Goal: Information Seeking & Learning: Learn about a topic

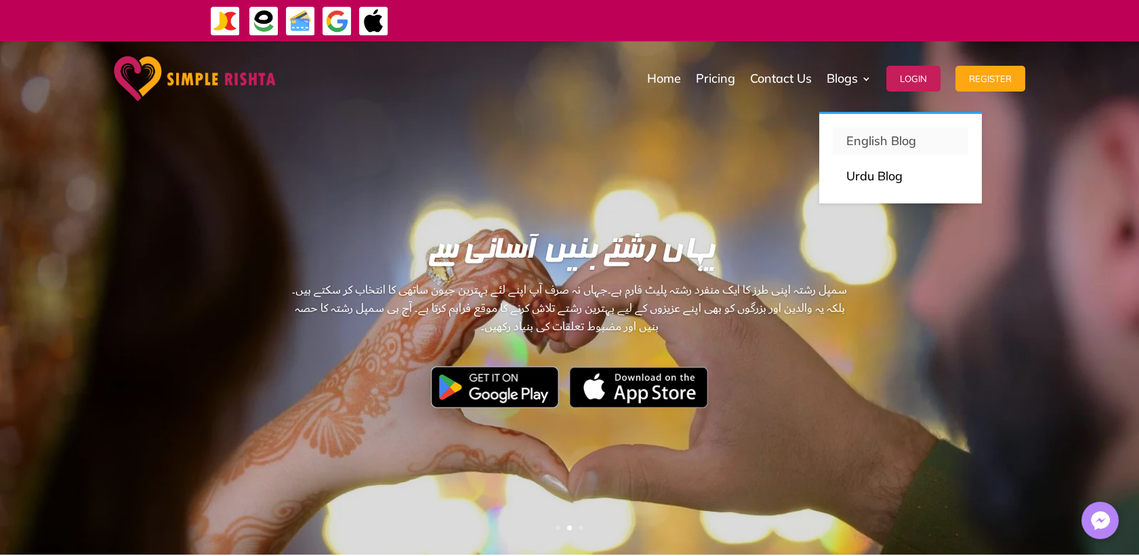
click at [878, 150] on p "English Blog" at bounding box center [900, 140] width 108 height 19
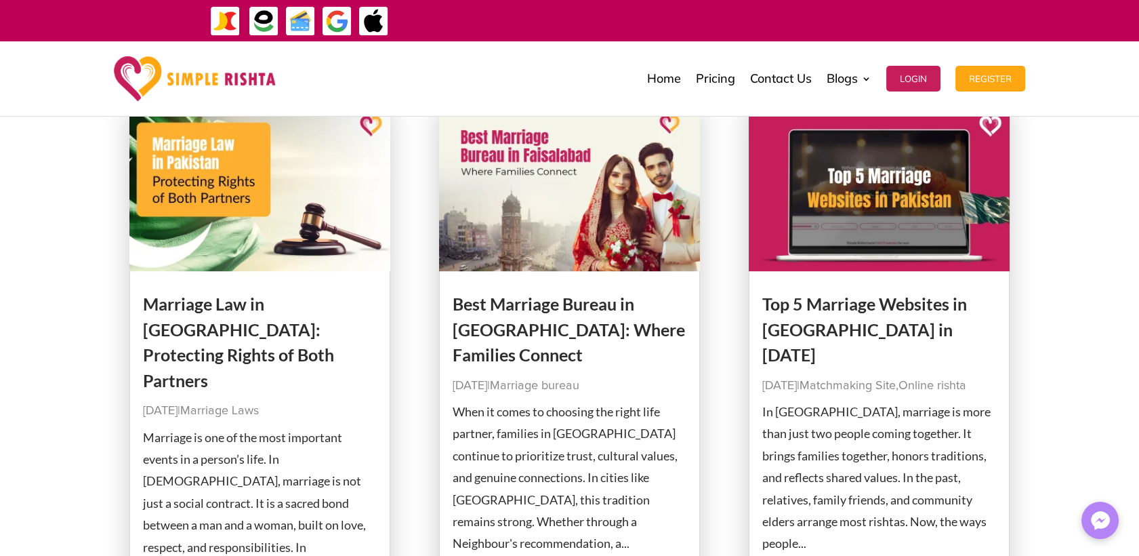
scroll to position [1506, 0]
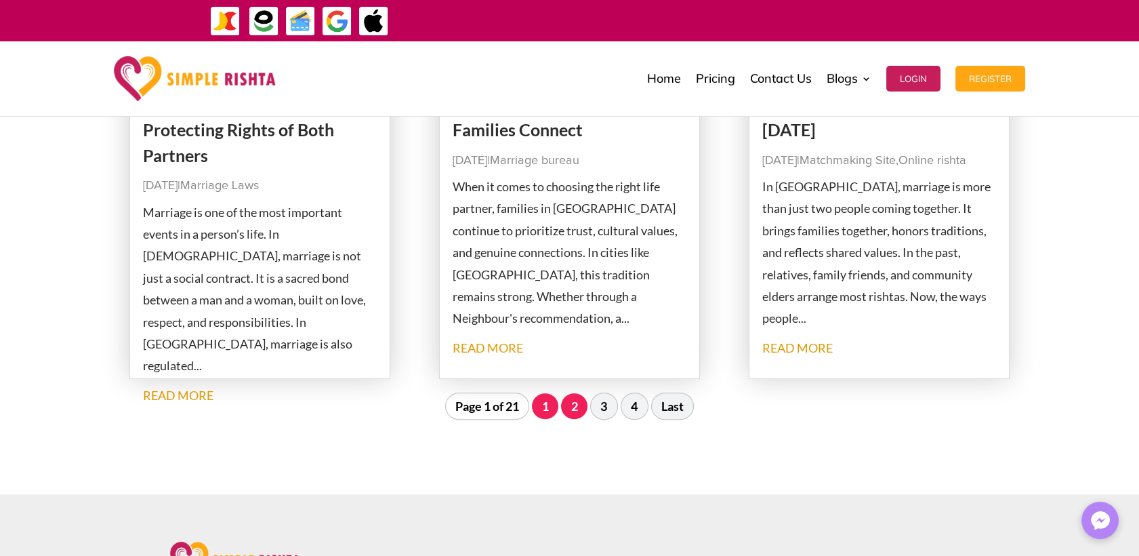
click at [578, 408] on link "2" at bounding box center [574, 406] width 26 height 26
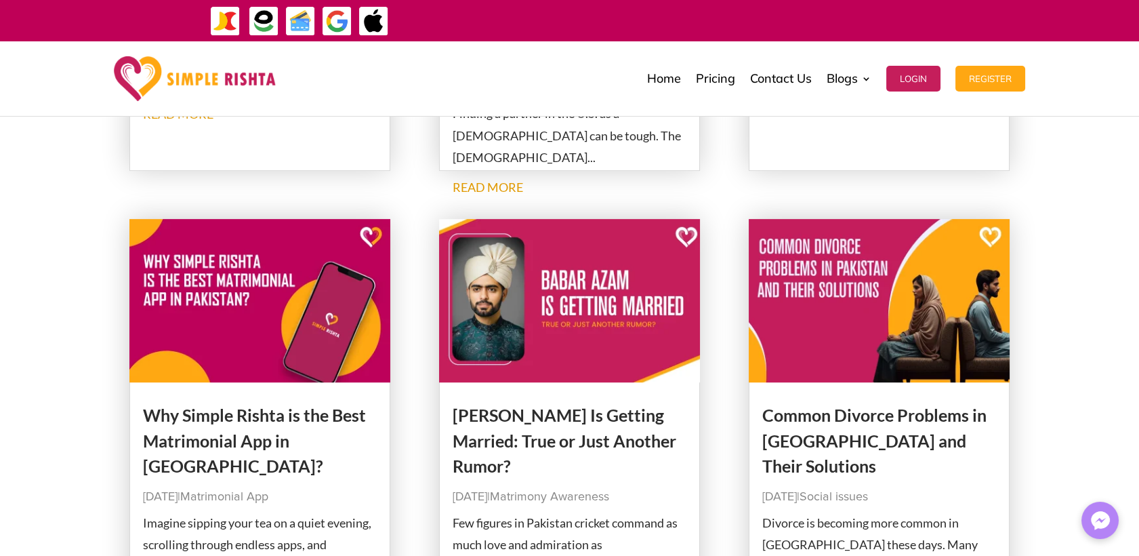
scroll to position [1546, 0]
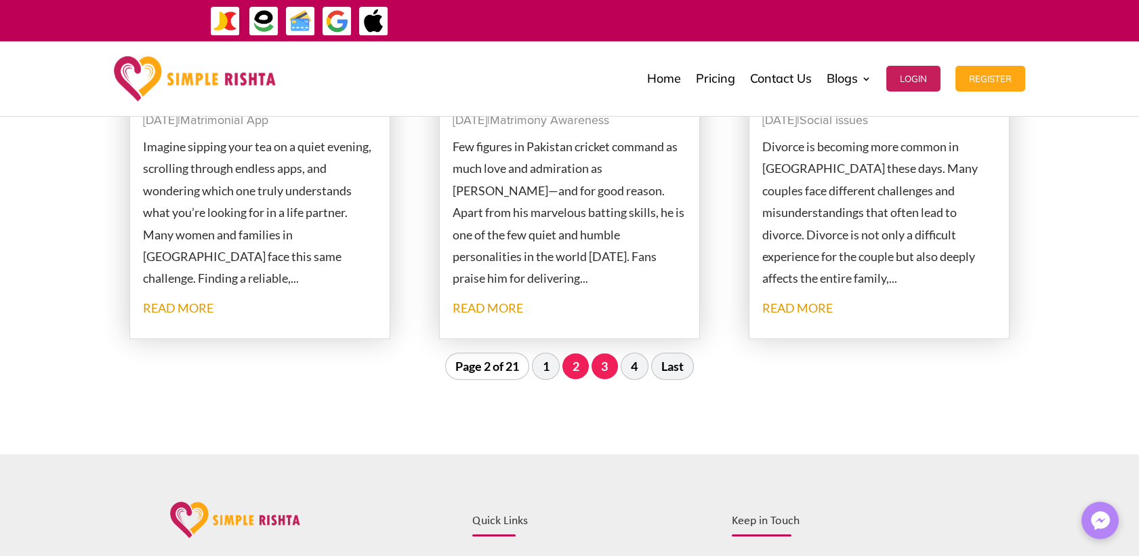
click at [607, 360] on link "3" at bounding box center [605, 366] width 26 height 26
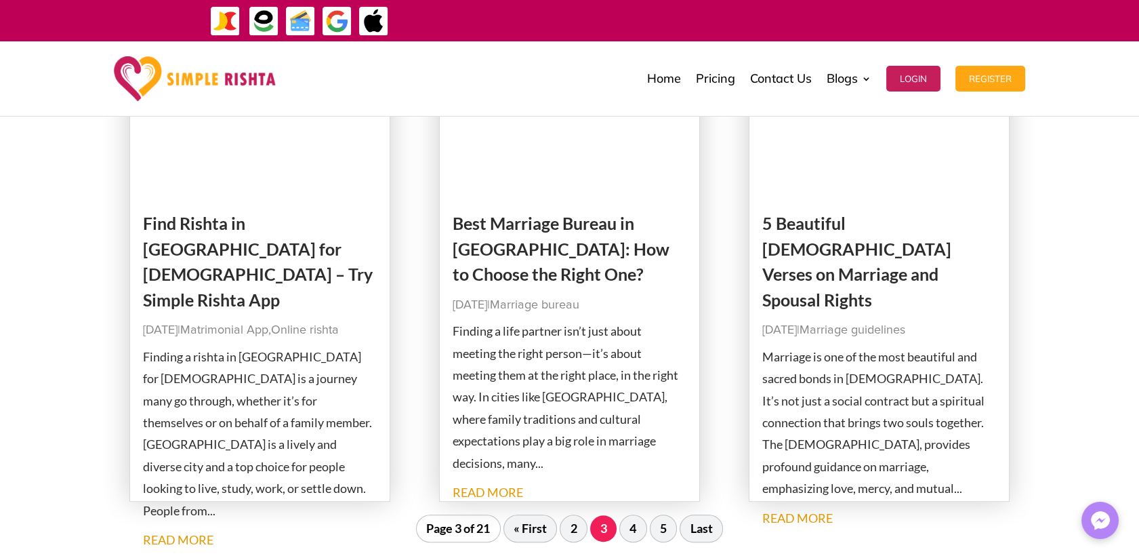
scroll to position [1320, 0]
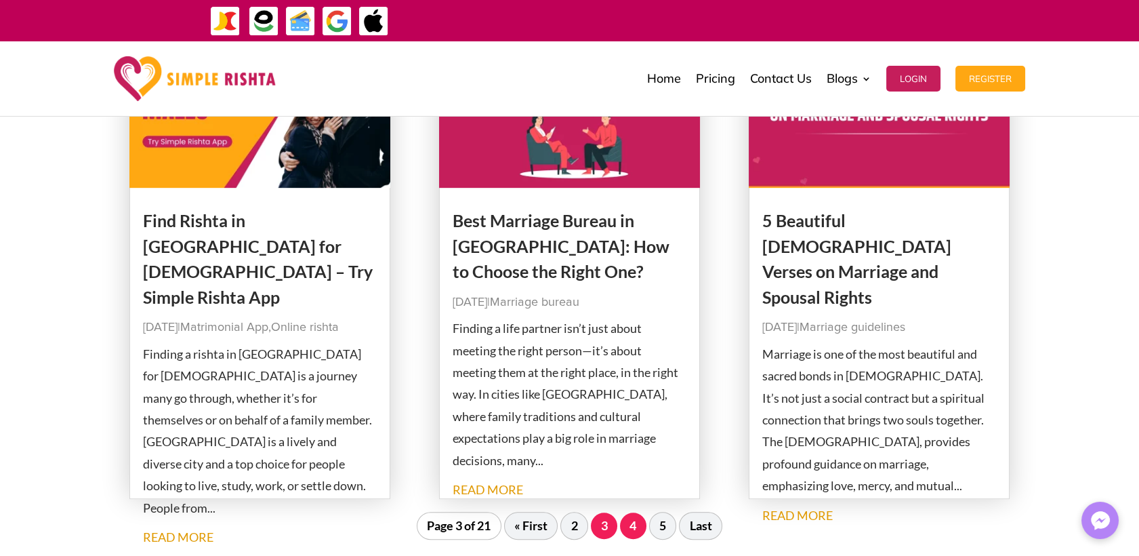
click at [640, 520] on link "4" at bounding box center [633, 525] width 26 height 26
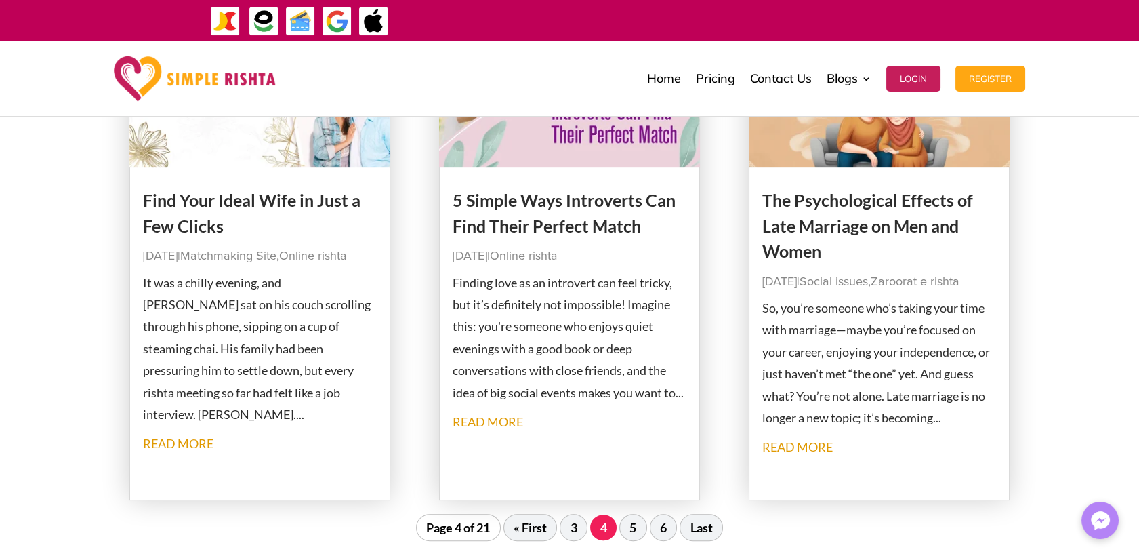
scroll to position [1546, 0]
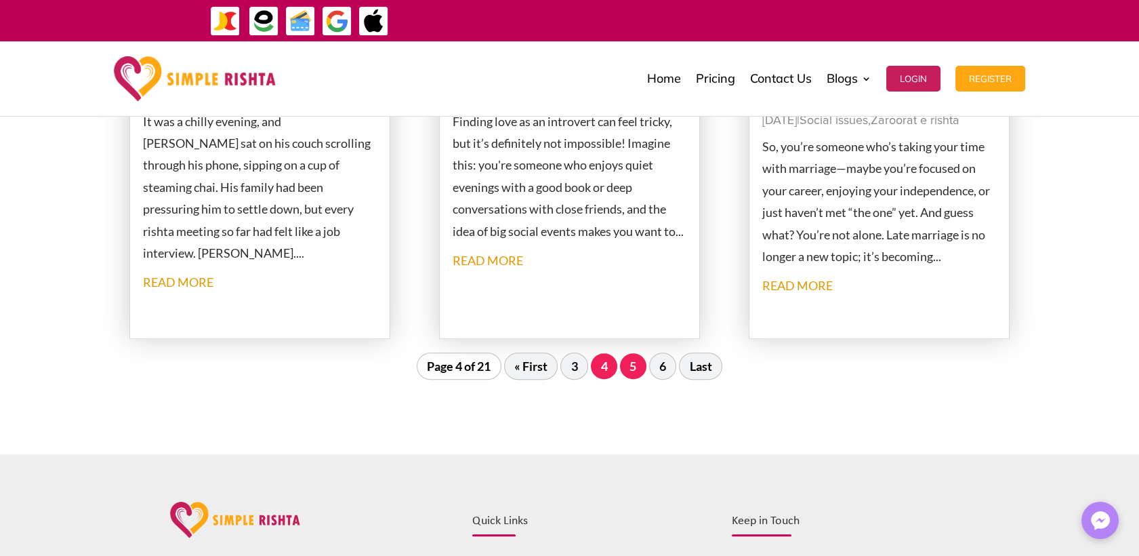
click at [634, 364] on link "5" at bounding box center [633, 366] width 26 height 26
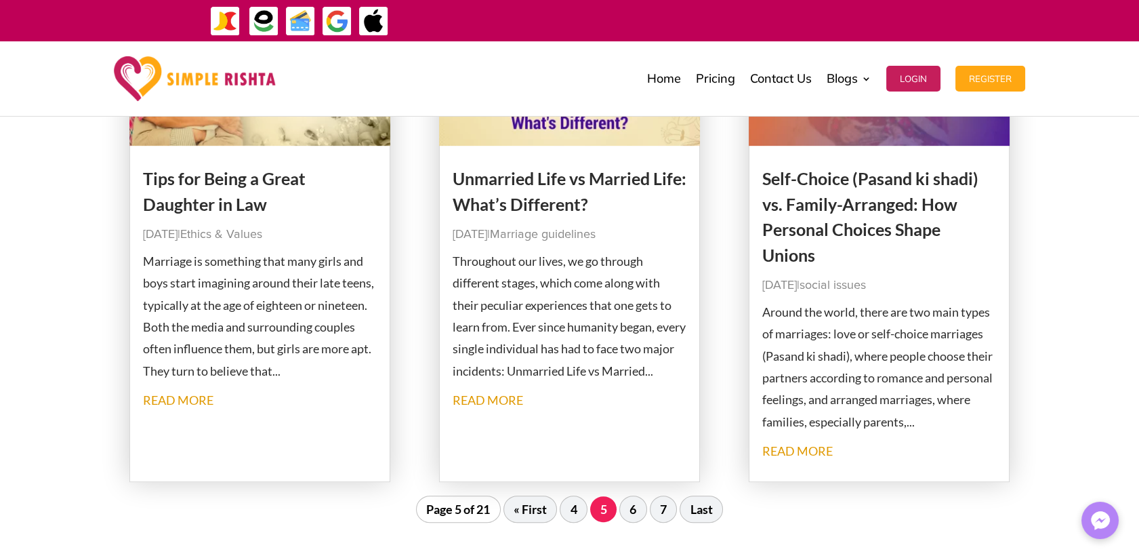
scroll to position [1471, 0]
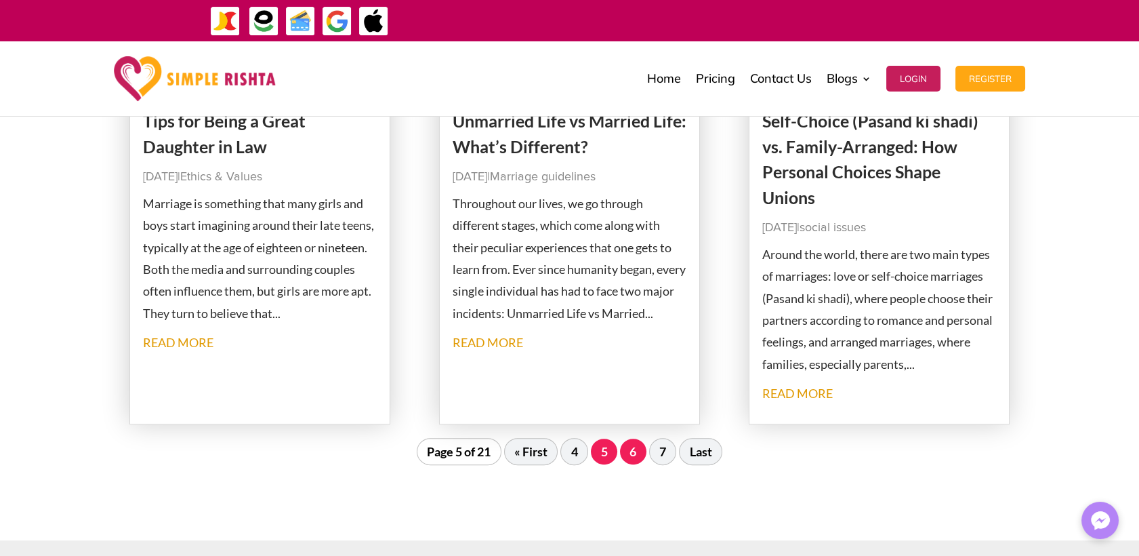
click at [626, 454] on link "6" at bounding box center [633, 451] width 26 height 26
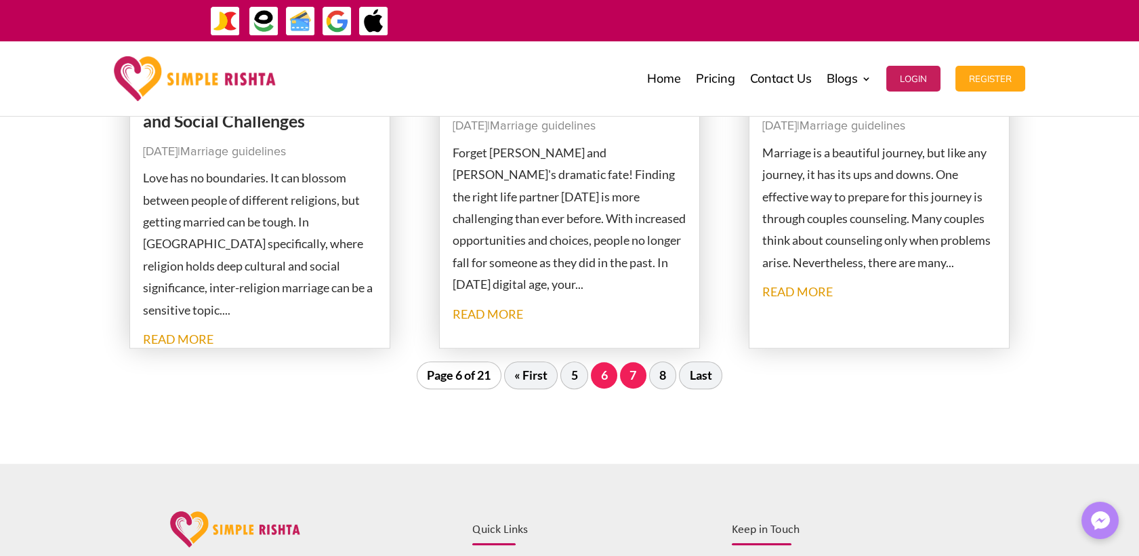
click at [624, 375] on link "7" at bounding box center [633, 375] width 26 height 26
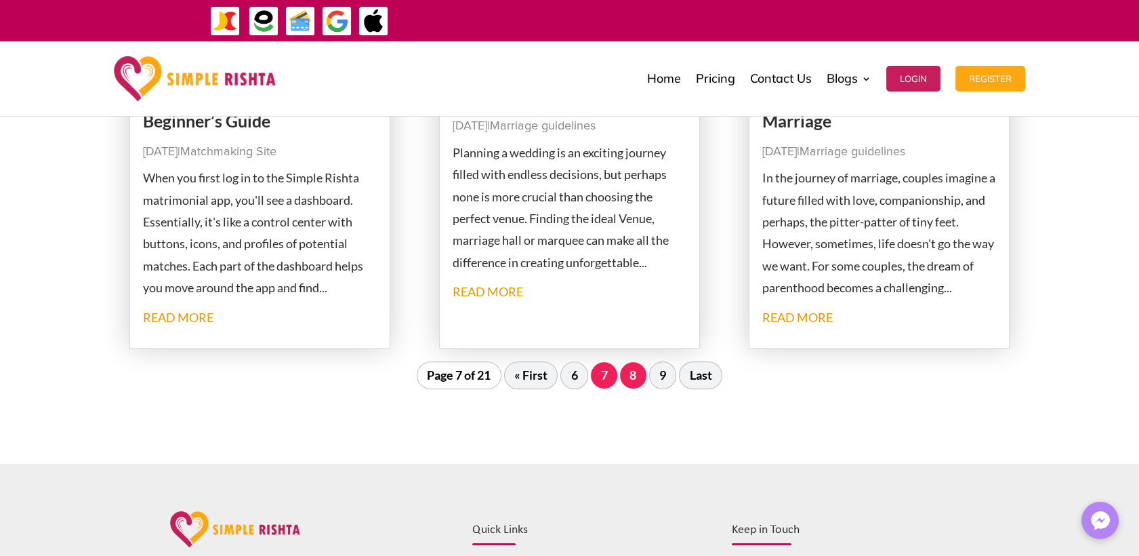
click at [630, 370] on link "8" at bounding box center [633, 375] width 26 height 26
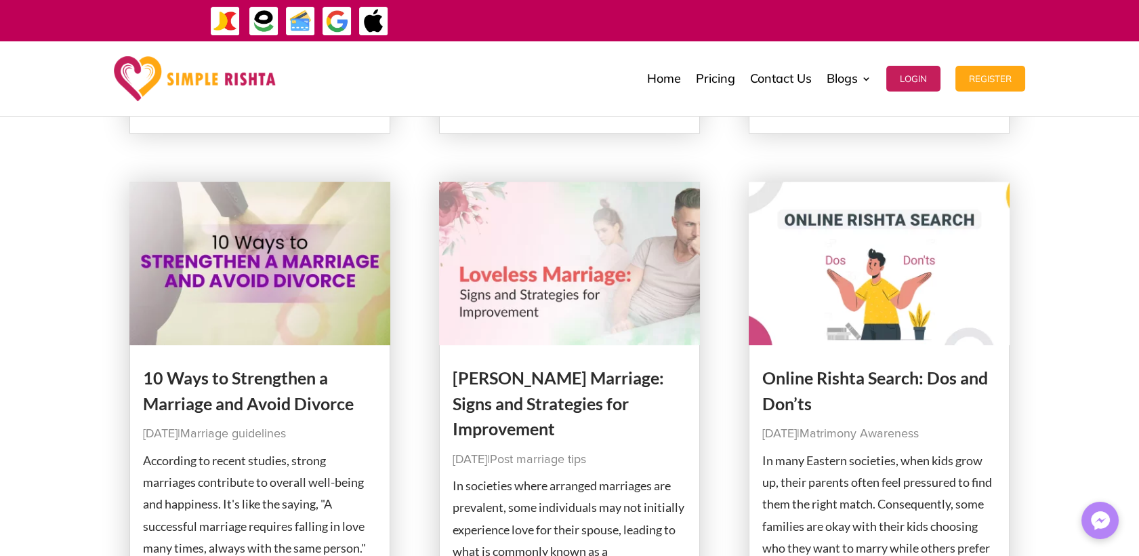
scroll to position [1395, 0]
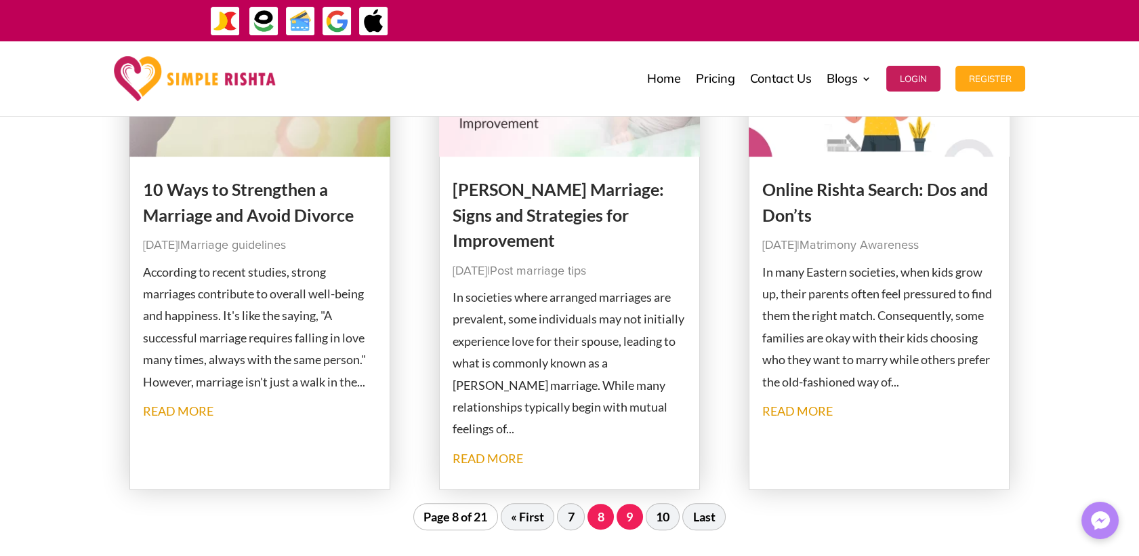
click at [627, 513] on link "9" at bounding box center [630, 517] width 26 height 26
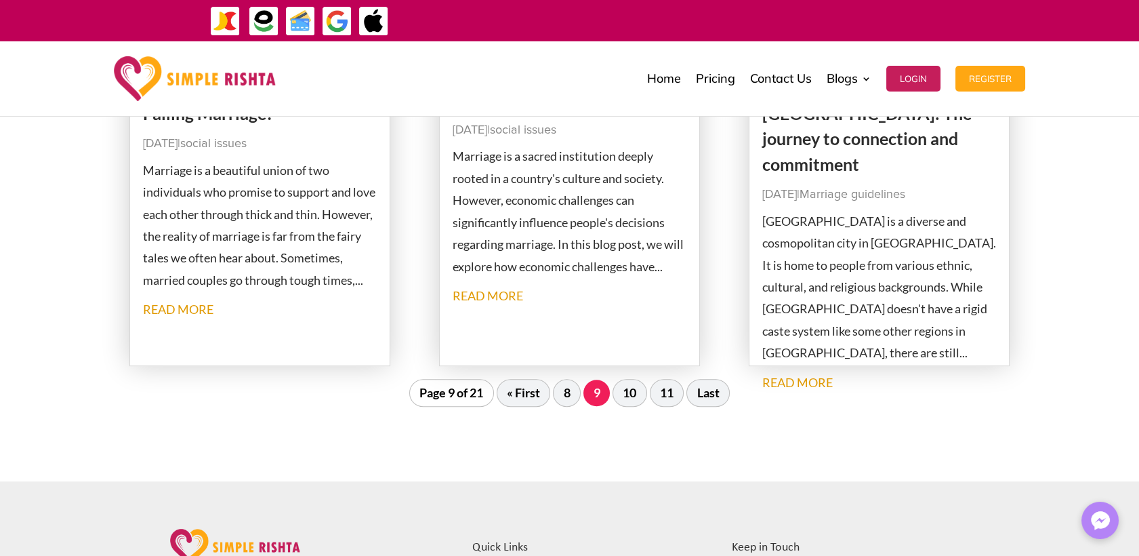
scroll to position [1471, 0]
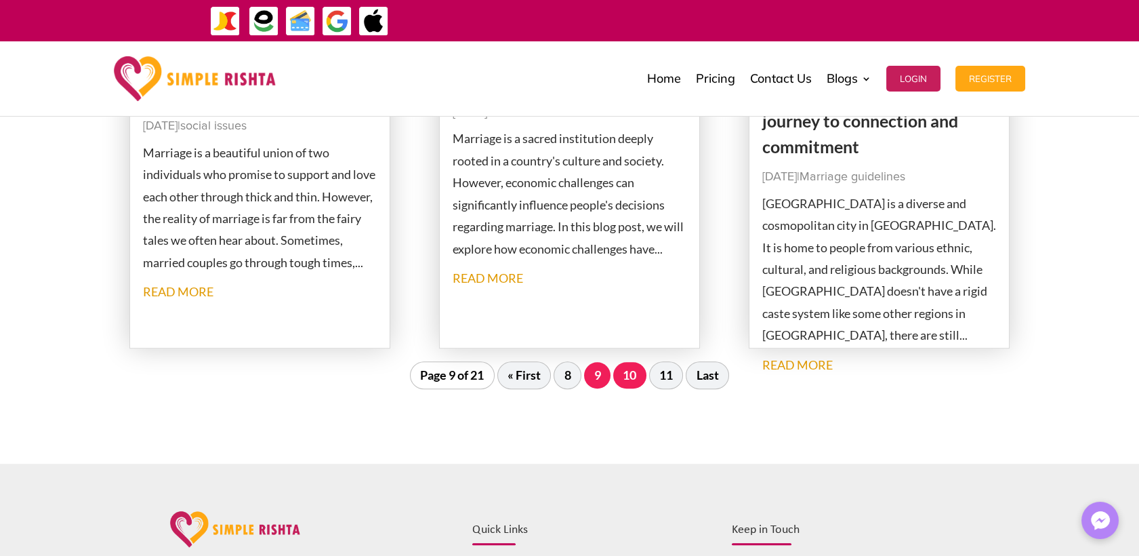
click at [627, 377] on link "10" at bounding box center [629, 375] width 33 height 26
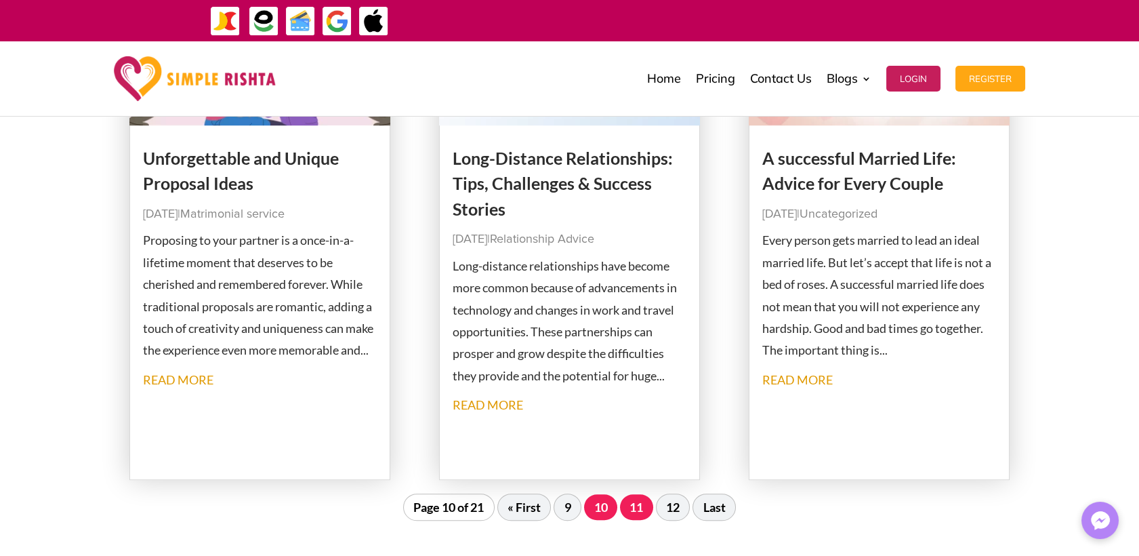
click at [633, 504] on link "11" at bounding box center [636, 507] width 33 height 26
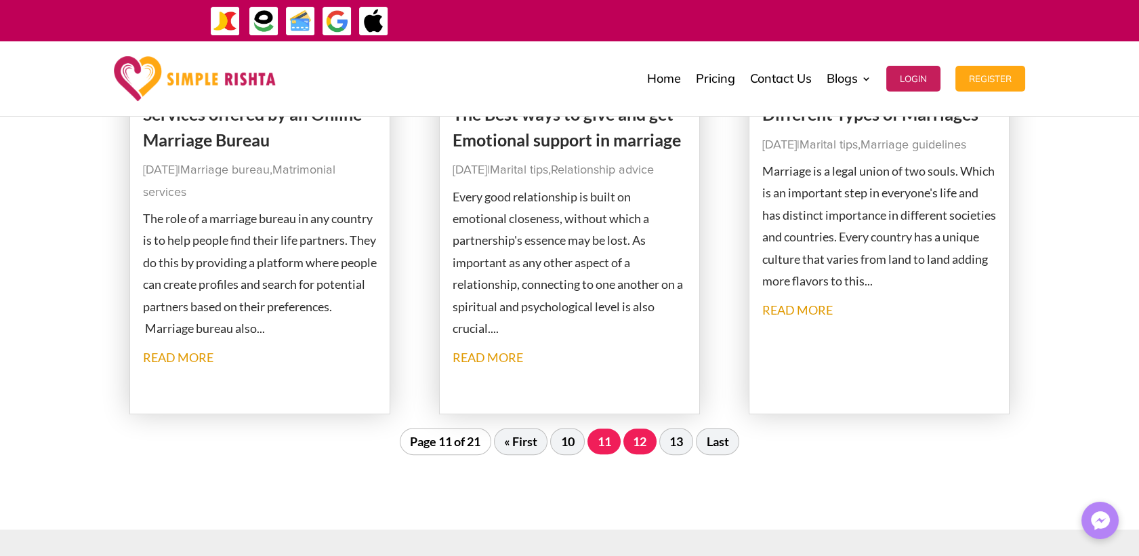
click at [651, 447] on link "12" at bounding box center [640, 441] width 33 height 26
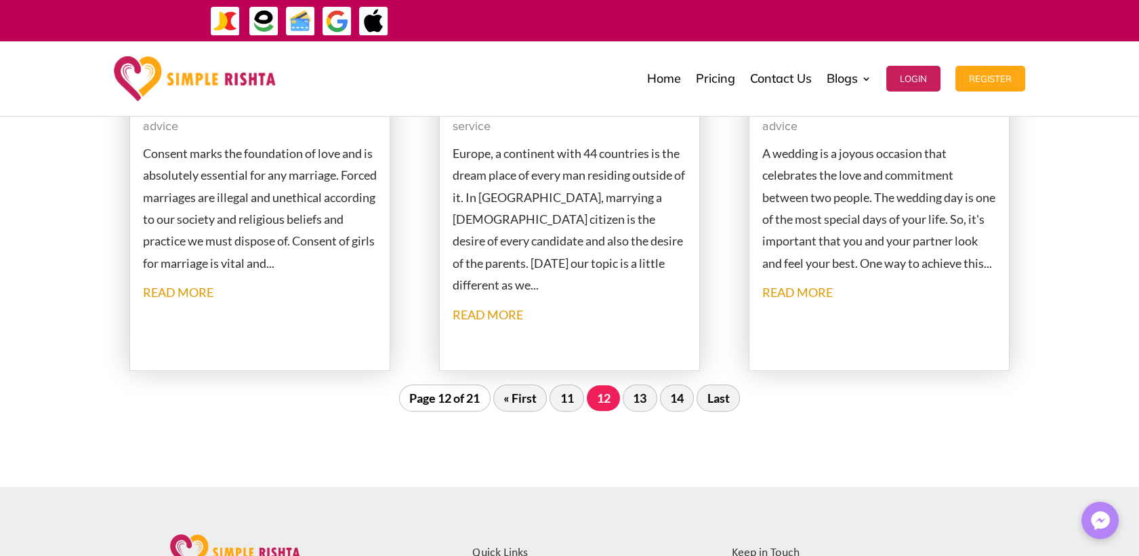
scroll to position [1621, 0]
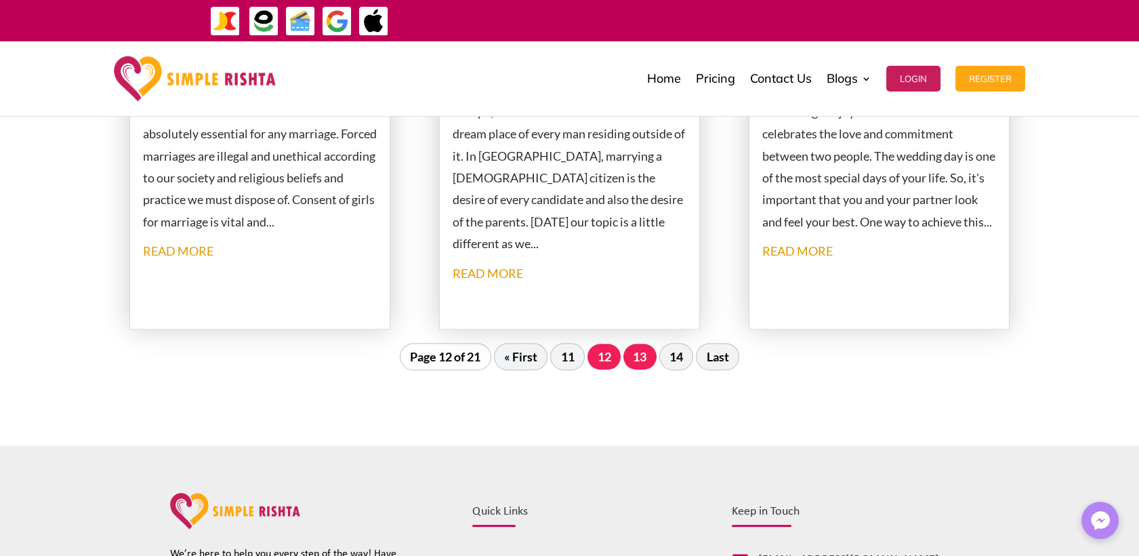
click at [643, 348] on link "13" at bounding box center [640, 357] width 33 height 26
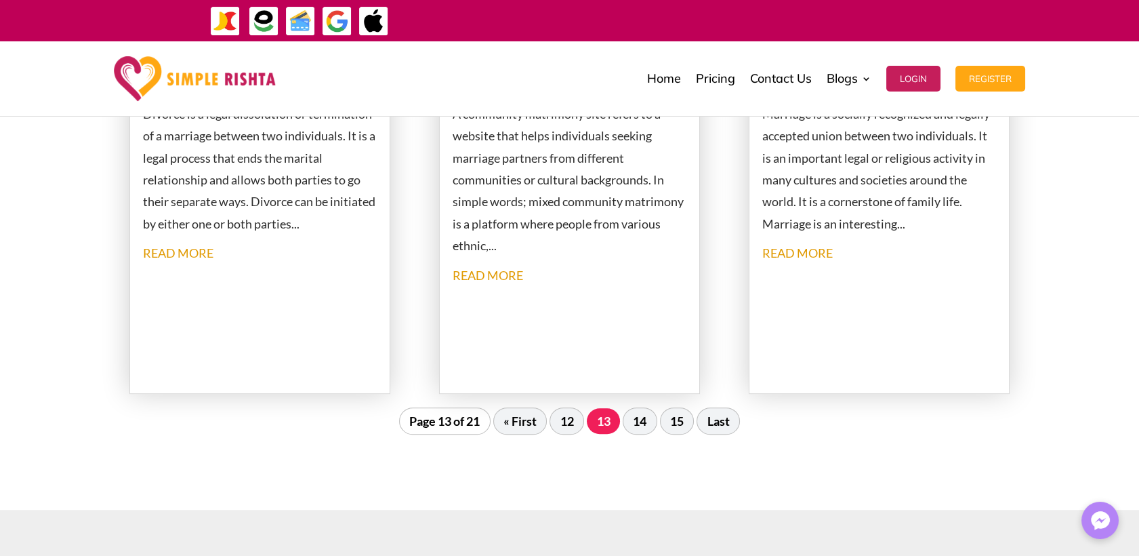
scroll to position [1697, 0]
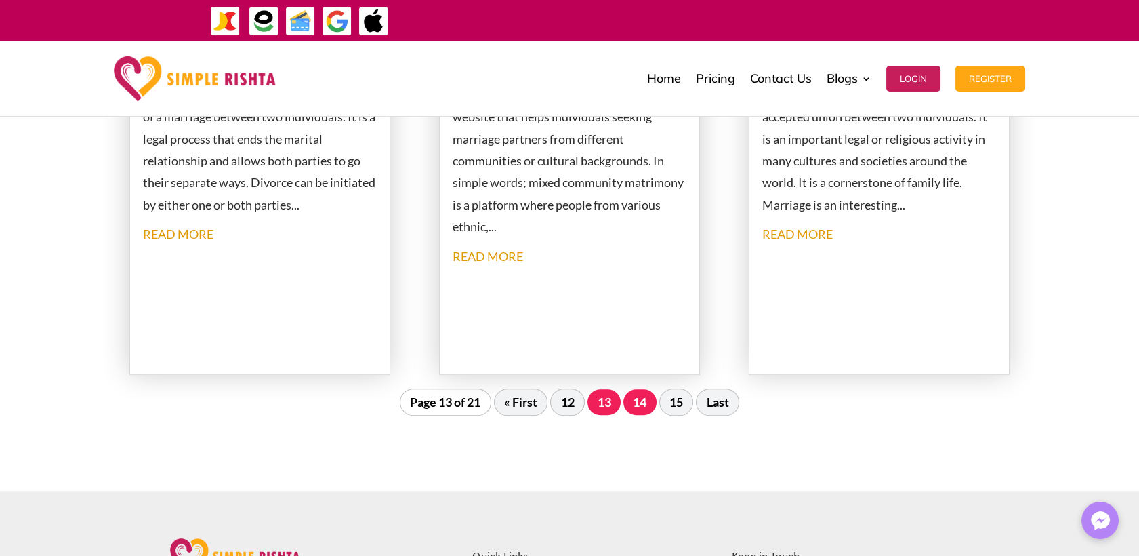
click at [631, 402] on link "14" at bounding box center [640, 402] width 33 height 26
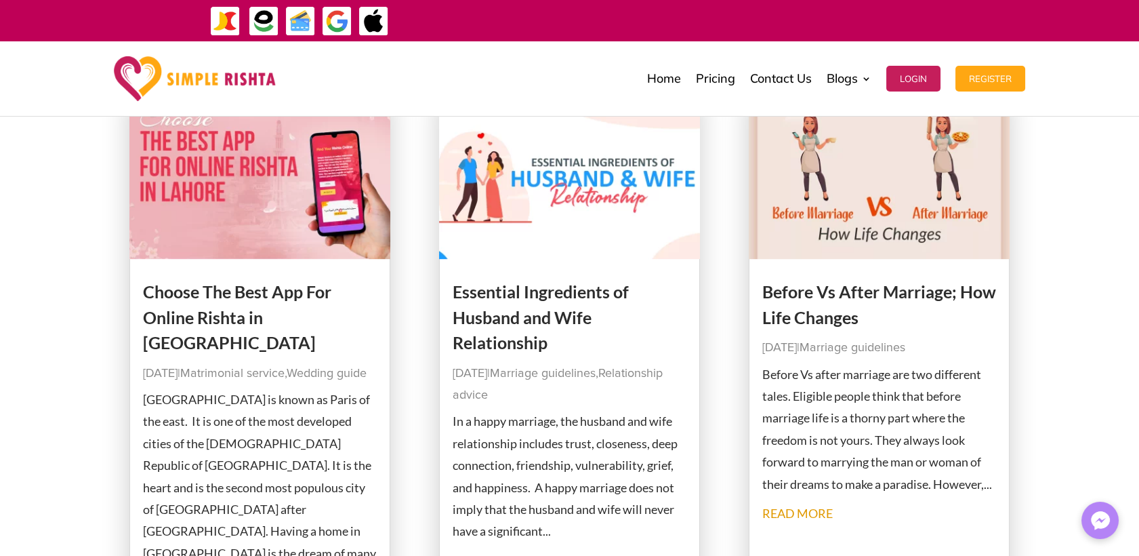
scroll to position [1546, 0]
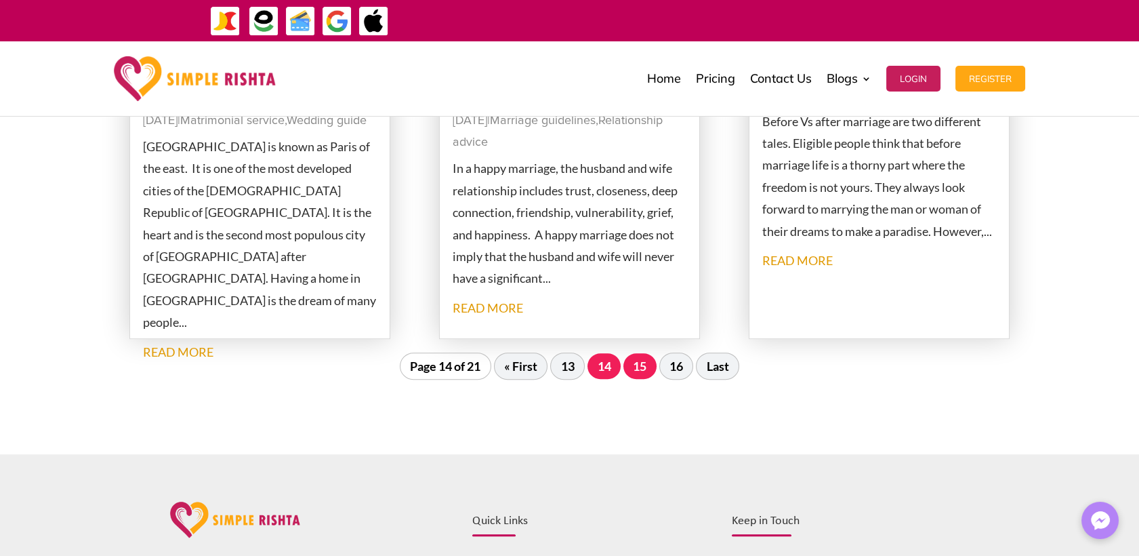
click at [647, 360] on link "15" at bounding box center [640, 366] width 33 height 26
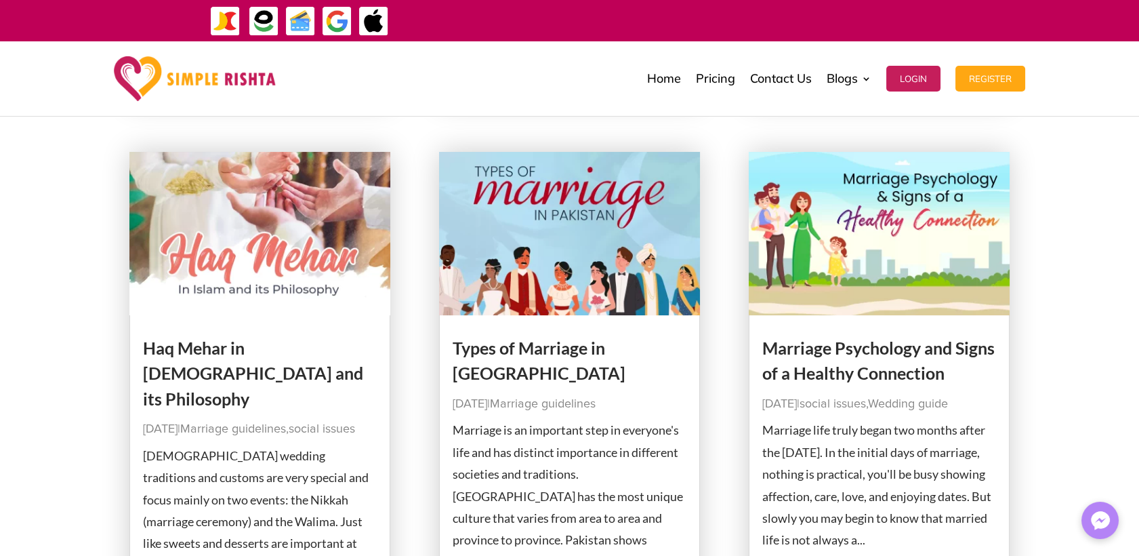
scroll to position [718, 0]
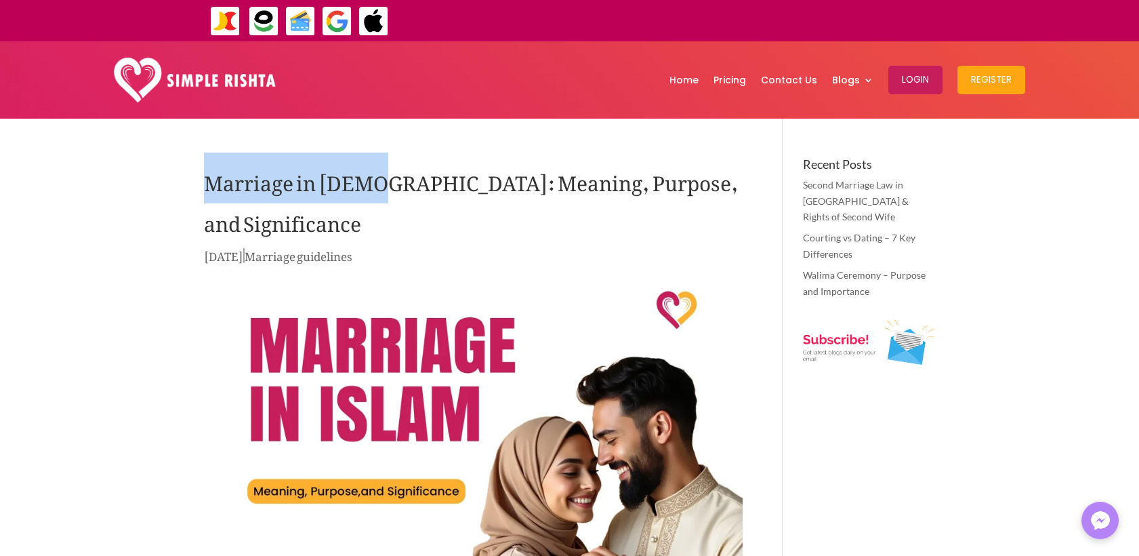
drag, startPoint x: 208, startPoint y: 180, endPoint x: 365, endPoint y: 180, distance: 157.2
click at [365, 180] on h1 "Marriage in Islam: Meaning, Purpose, and Significance" at bounding box center [473, 202] width 539 height 88
copy h1 "Marriage in Islam"
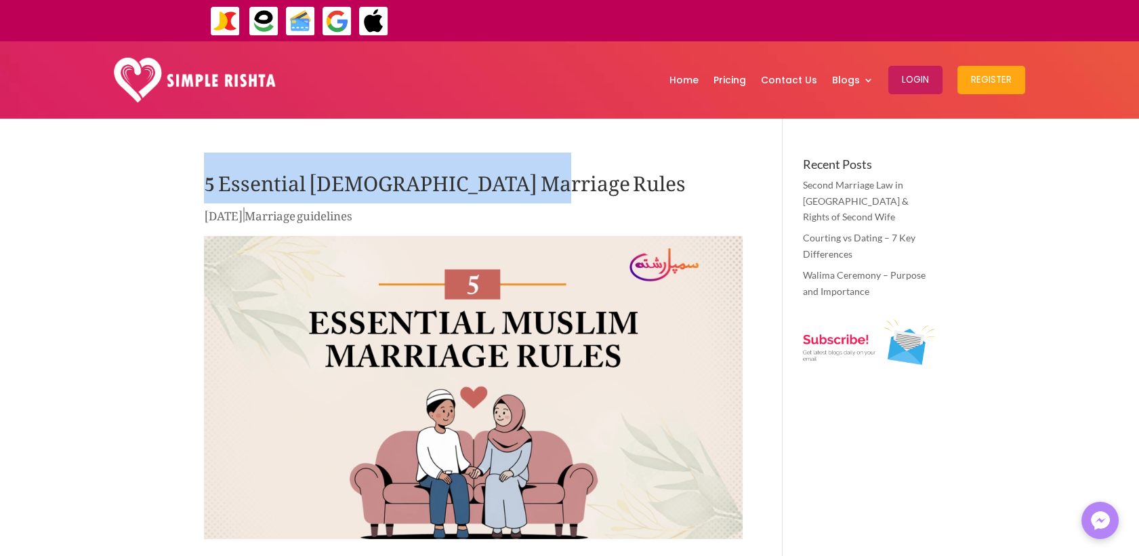
drag, startPoint x: 536, startPoint y: 184, endPoint x: 155, endPoint y: 195, distance: 381.7
drag, startPoint x: 592, startPoint y: 195, endPoint x: 549, endPoint y: 195, distance: 43.4
click at [592, 194] on h1 "5 Essential Muslim Marriage Rules" at bounding box center [473, 181] width 539 height 47
click at [326, 186] on h1 "5 Essential Muslim Marriage Rules" at bounding box center [473, 181] width 539 height 47
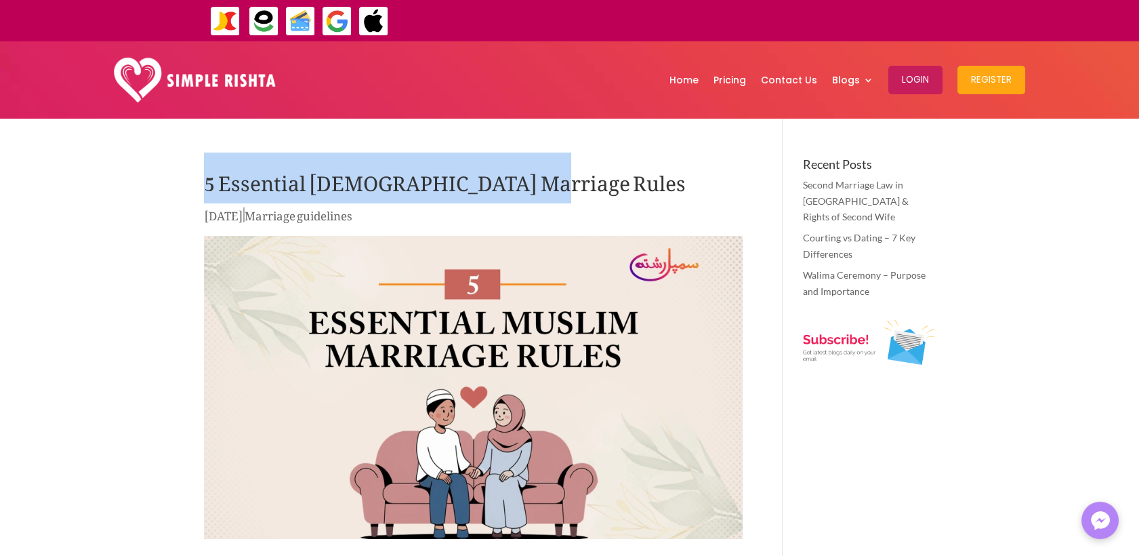
click at [234, 178] on h1 "5 Essential Muslim Marriage Rules" at bounding box center [473, 181] width 539 height 47
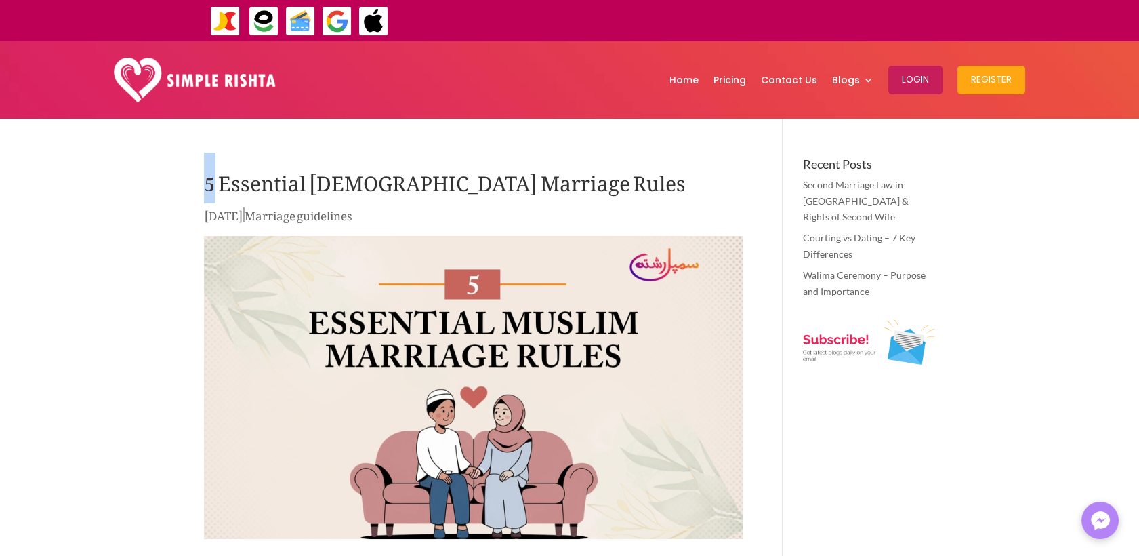
click at [210, 178] on h1 "5 Essential Muslim Marriage Rules" at bounding box center [473, 181] width 539 height 47
drag, startPoint x: 210, startPoint y: 178, endPoint x: 223, endPoint y: 181, distance: 13.3
click at [226, 181] on h1 "5 Essential Muslim Marriage Rules" at bounding box center [473, 181] width 539 height 47
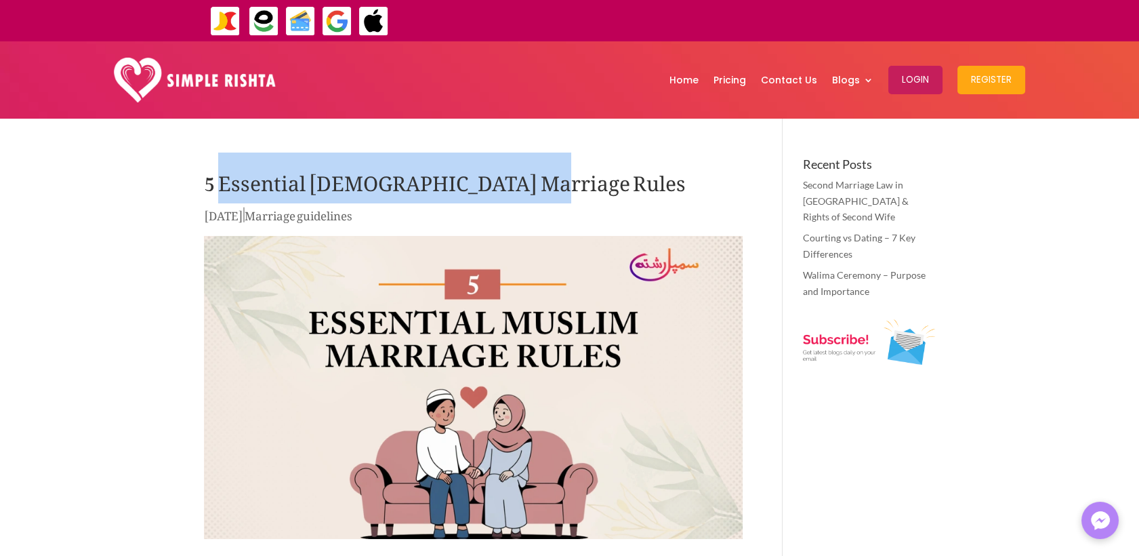
drag, startPoint x: 222, startPoint y: 181, endPoint x: 538, endPoint y: 182, distance: 316.5
click at [538, 182] on h1 "5 Essential Muslim Marriage Rules" at bounding box center [473, 181] width 539 height 47
copy h1 "Essential Muslim Marriage Rules"
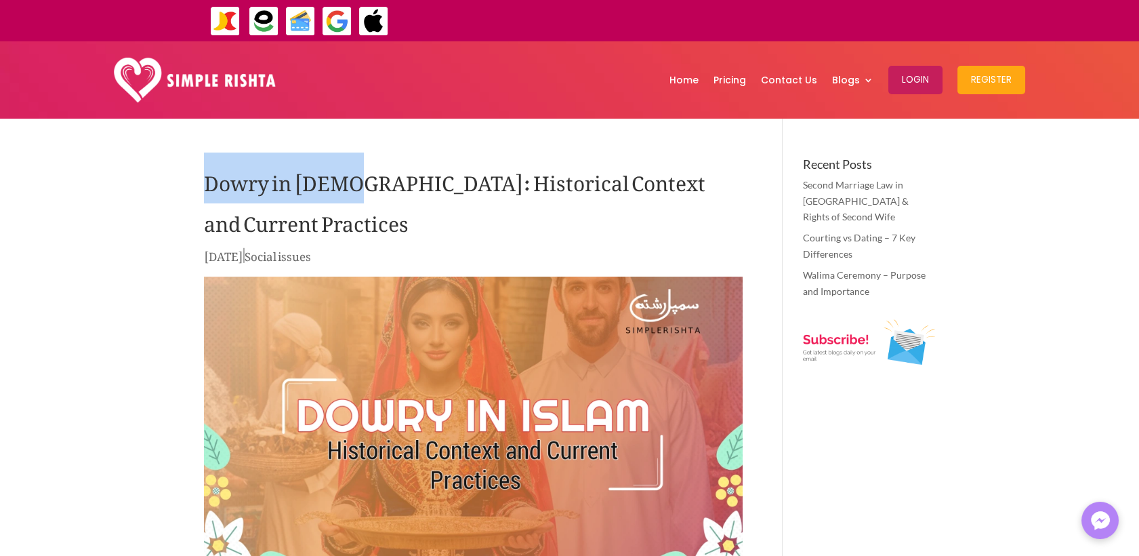
drag, startPoint x: 203, startPoint y: 180, endPoint x: 348, endPoint y: 173, distance: 145.2
click at [348, 173] on h1 "Dowry in [DEMOGRAPHIC_DATA]: Historical Context and Current Practices" at bounding box center [473, 202] width 539 height 88
copy h1 "Dowry in [DEMOGRAPHIC_DATA]"
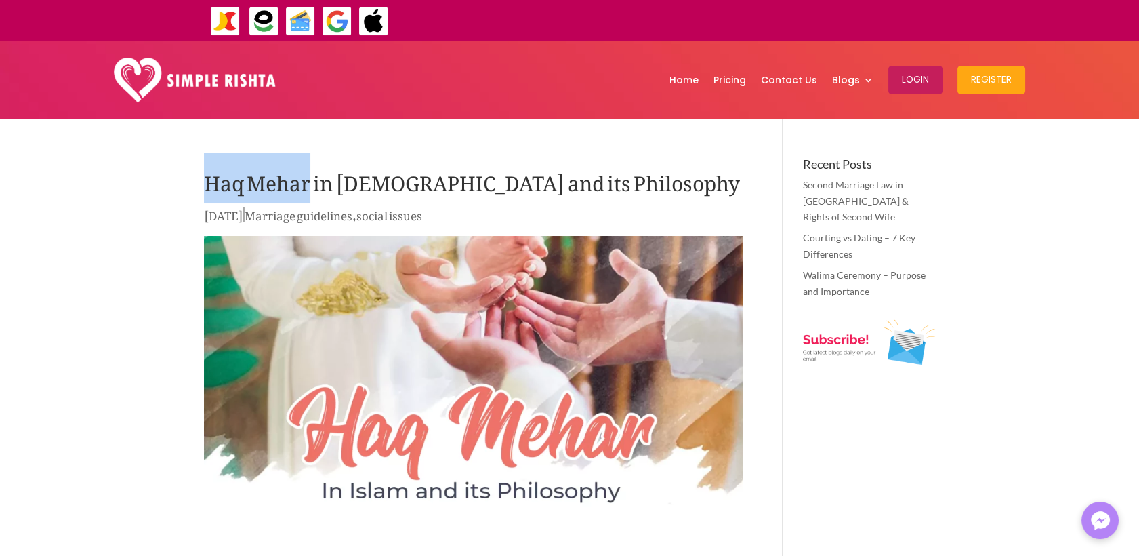
drag, startPoint x: 208, startPoint y: 183, endPoint x: 310, endPoint y: 182, distance: 102.3
click at [310, 182] on h1 "Haq Mehar in Islam and its Philosophy" at bounding box center [473, 181] width 539 height 47
copy h1 "Haq Mehar"
